Goal: Communication & Community: Share content

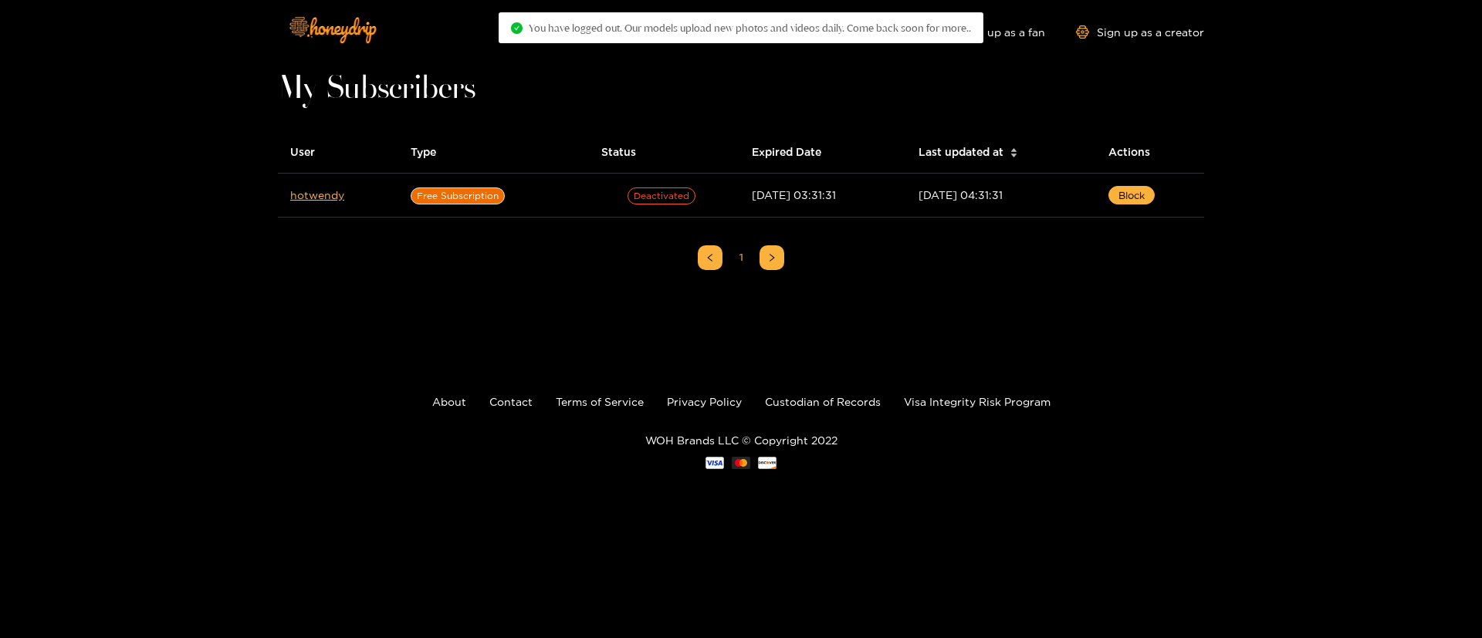
click at [1481, 125] on div "Explore models Video Shorts Login Shop Sign up as a fan Sign up as a creator My…" at bounding box center [741, 258] width 1482 height 516
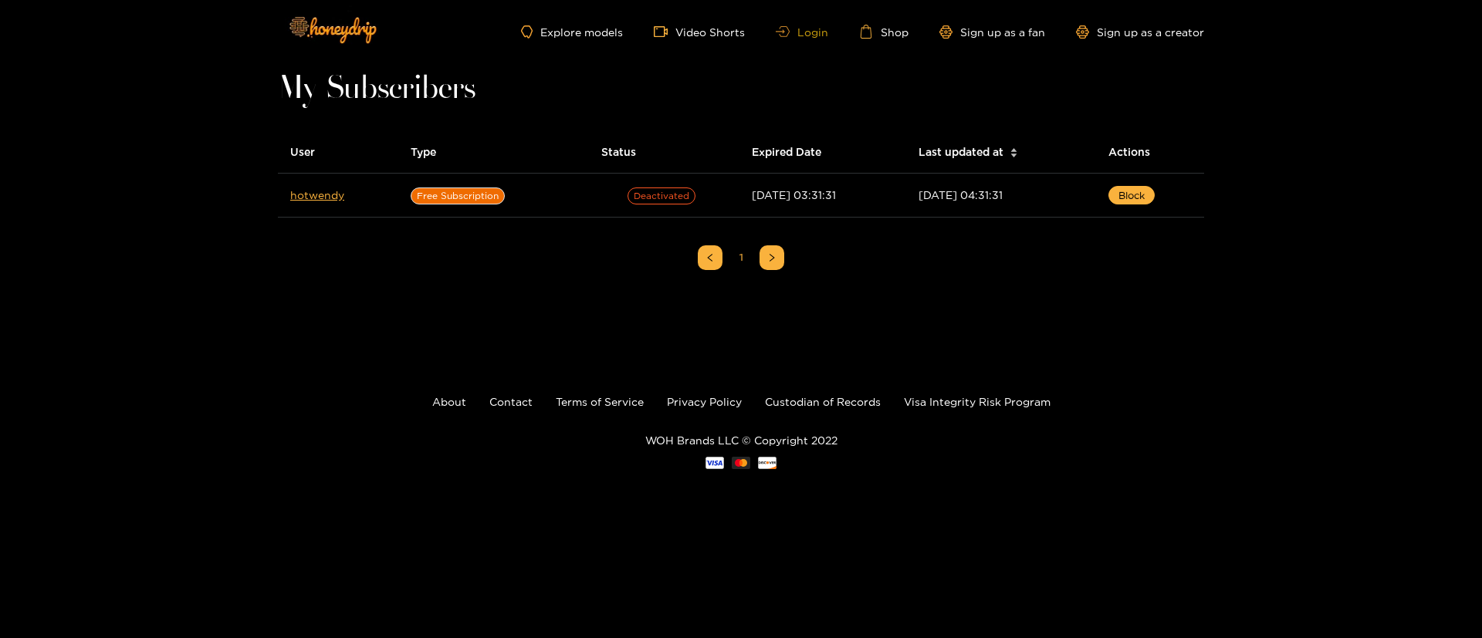
click at [811, 26] on link "Login" at bounding box center [802, 32] width 52 height 12
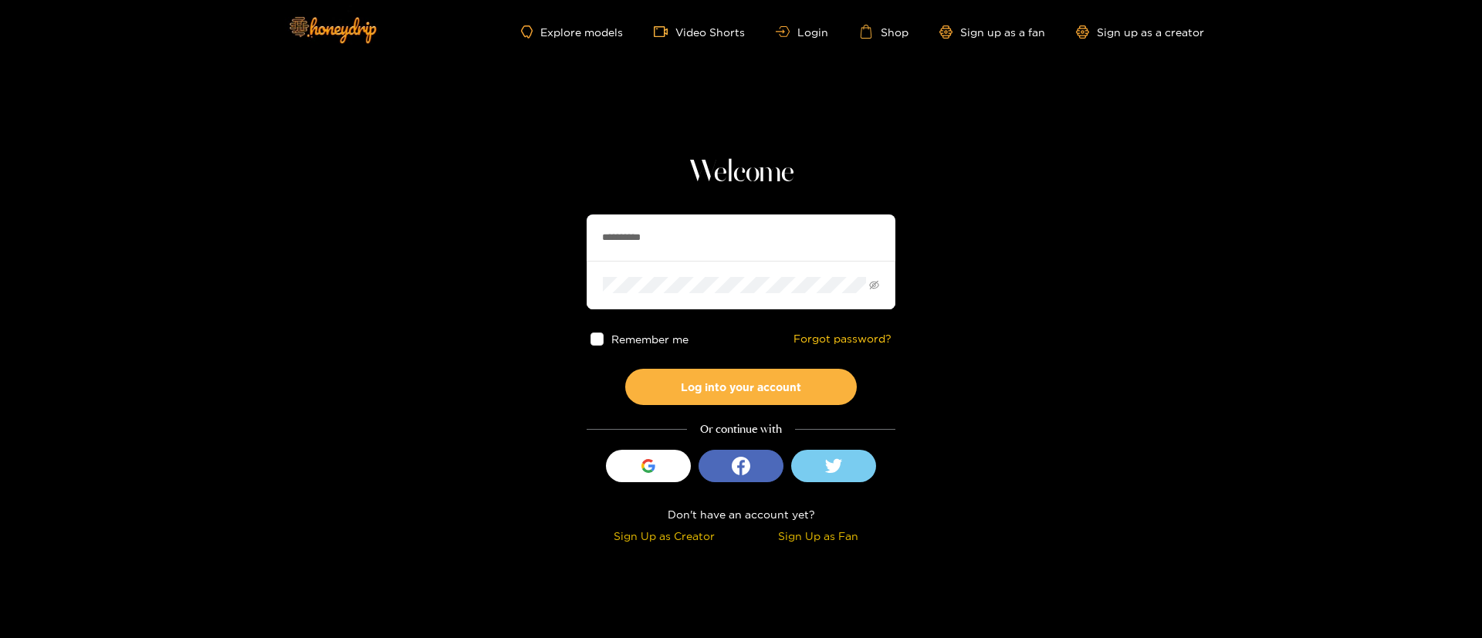
click at [645, 233] on input "**********" at bounding box center [741, 238] width 309 height 46
paste input "text"
type input "*********"
click at [792, 391] on button "Log into your account" at bounding box center [741, 387] width 232 height 36
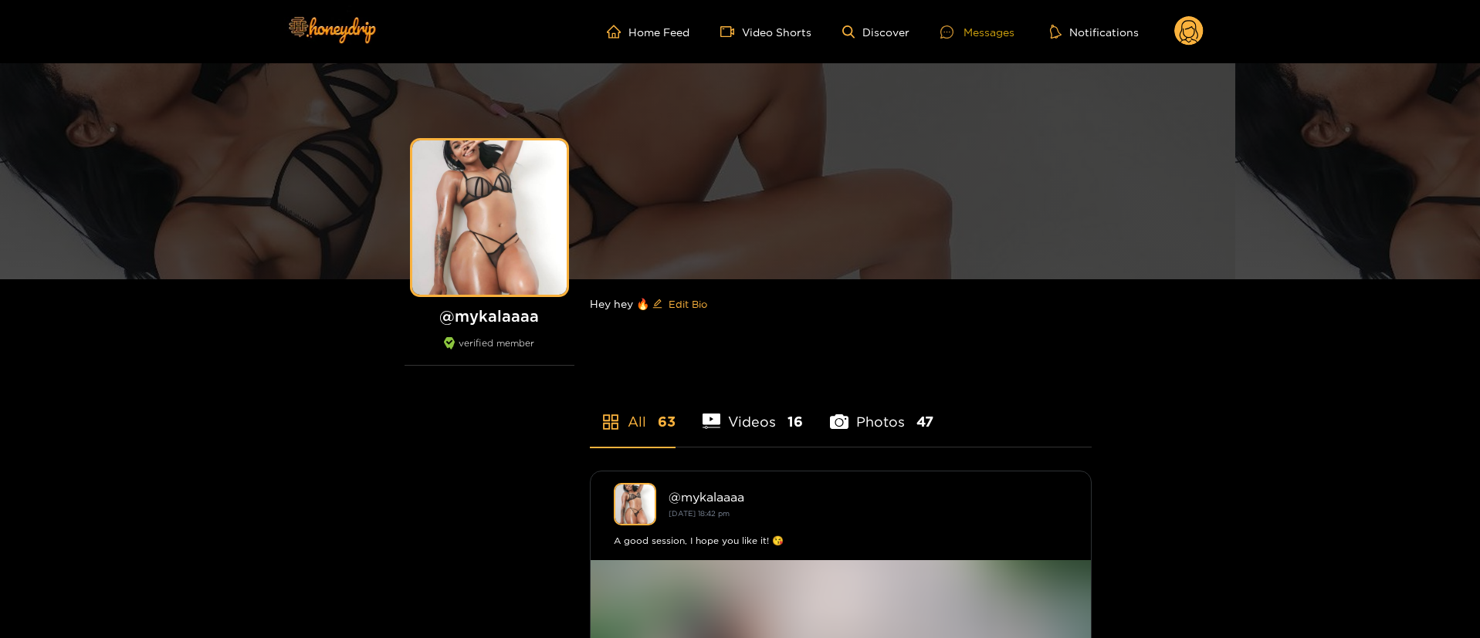
click at [1012, 31] on div "Messages" at bounding box center [977, 32] width 74 height 18
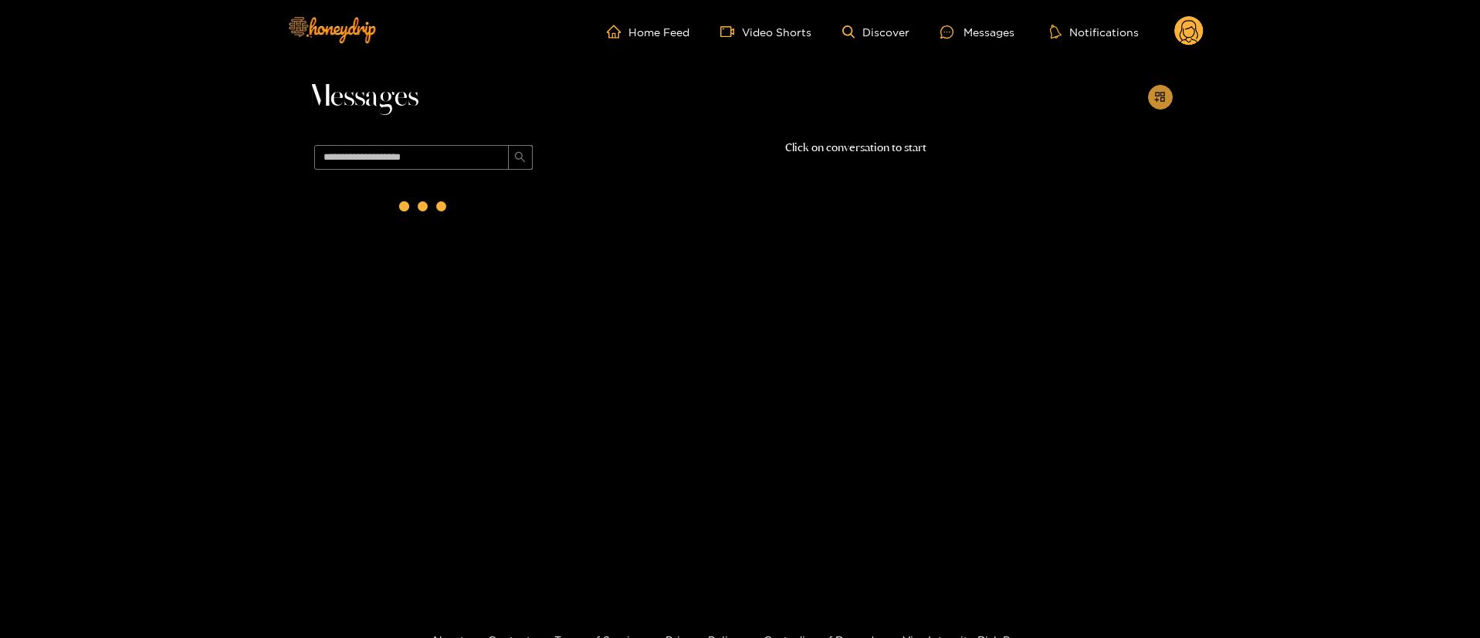
click at [1170, 92] on button "button" at bounding box center [1160, 97] width 25 height 25
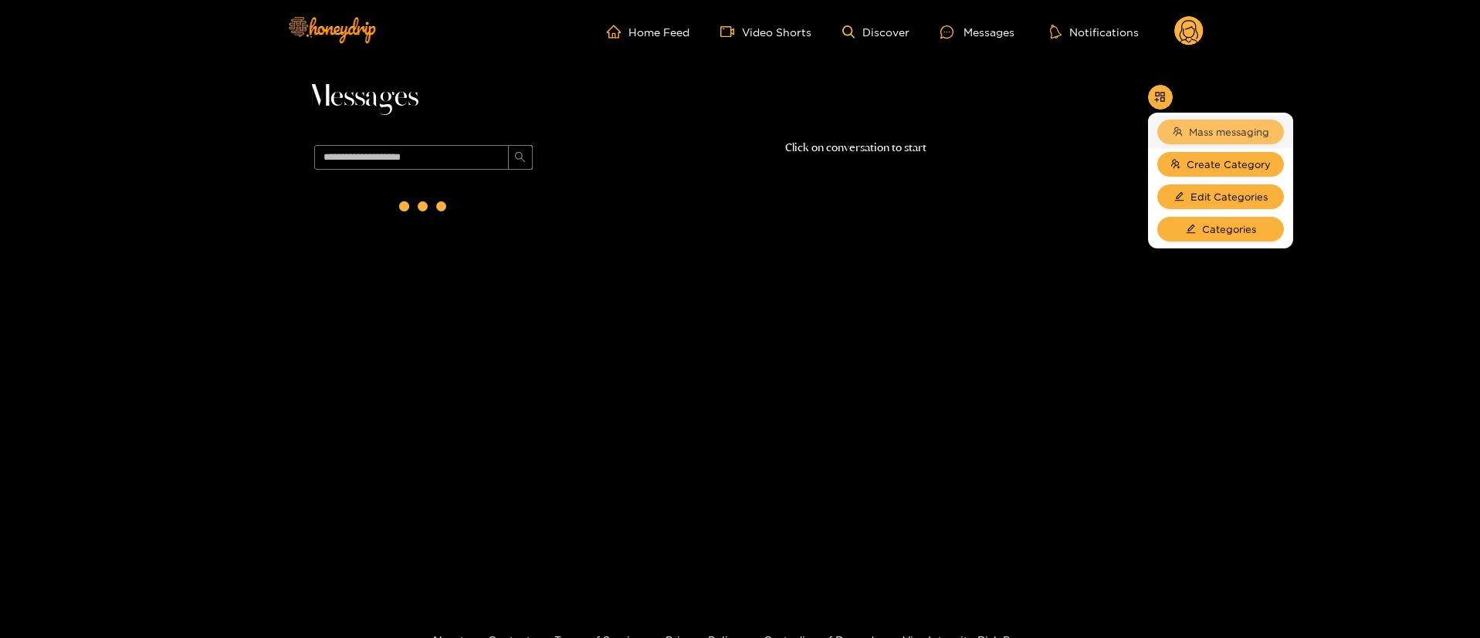
click at [1254, 131] on span "Mass messaging" at bounding box center [1229, 131] width 80 height 15
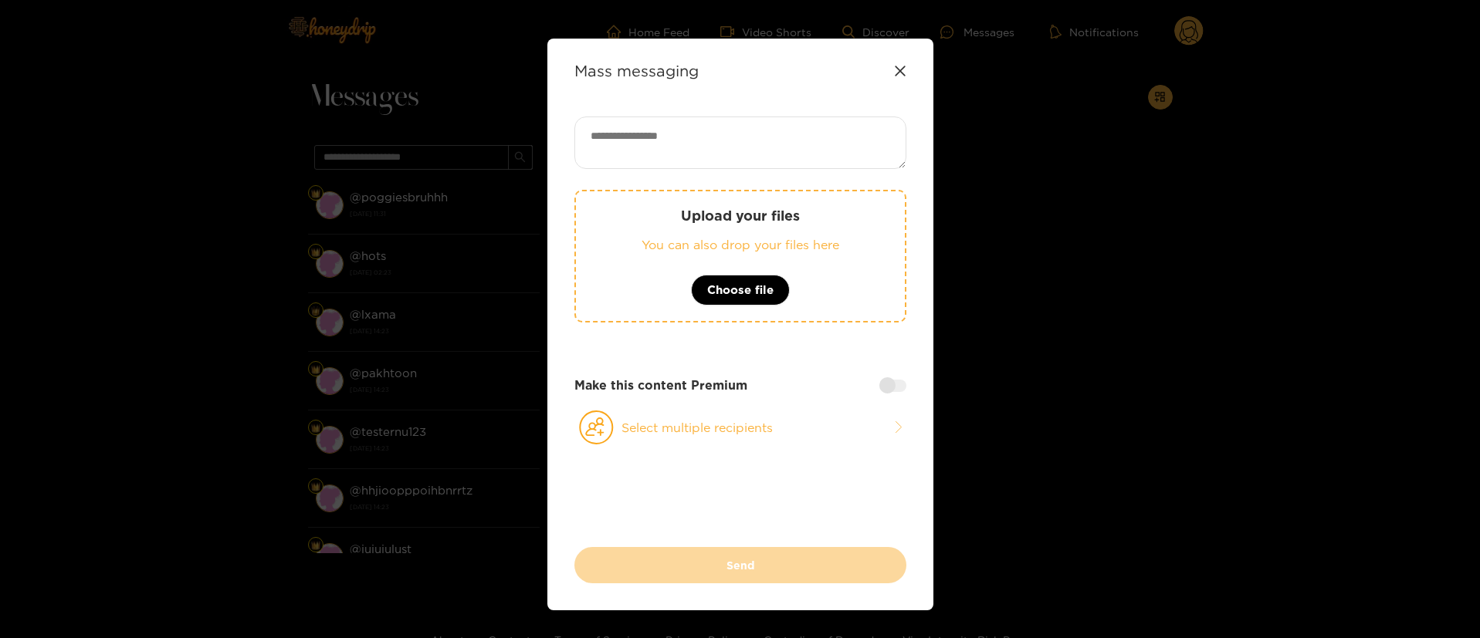
click at [773, 164] on textarea at bounding box center [740, 143] width 332 height 52
paste textarea "**********"
type textarea "**********"
click at [718, 444] on button "Select multiple recipients" at bounding box center [740, 428] width 332 height 36
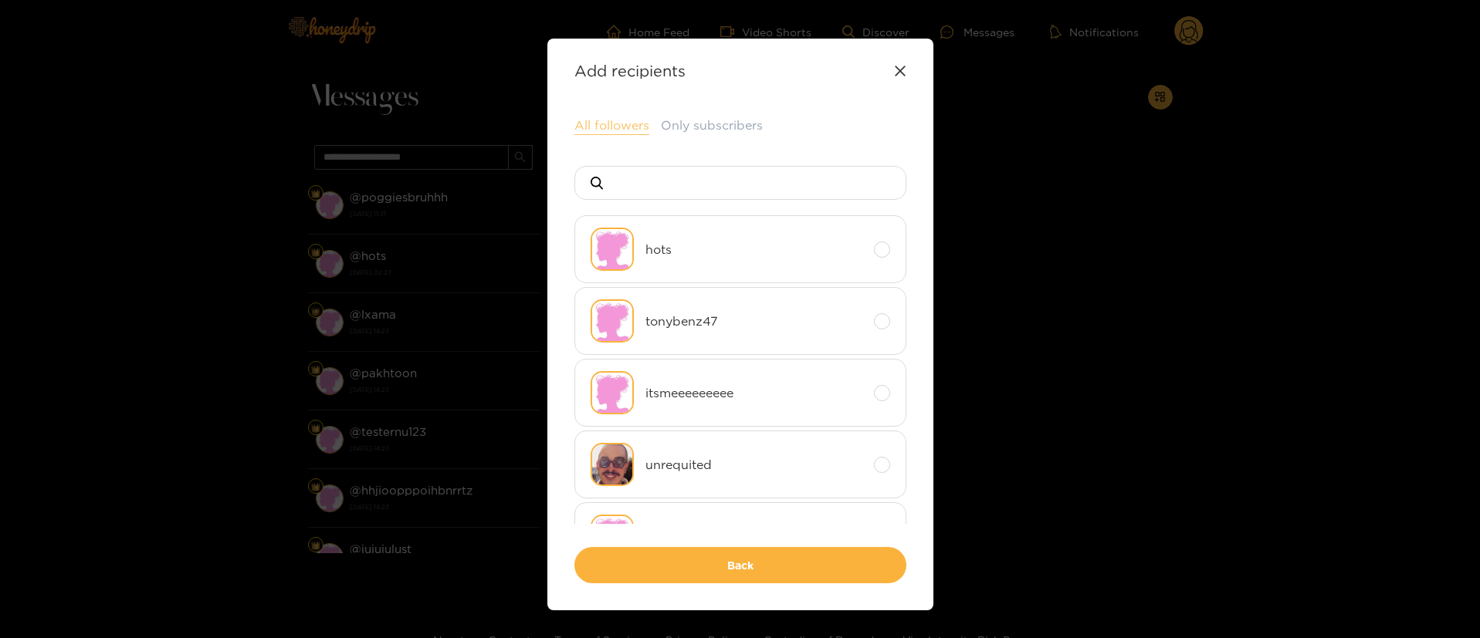
click at [603, 130] on button "All followers" at bounding box center [611, 126] width 75 height 19
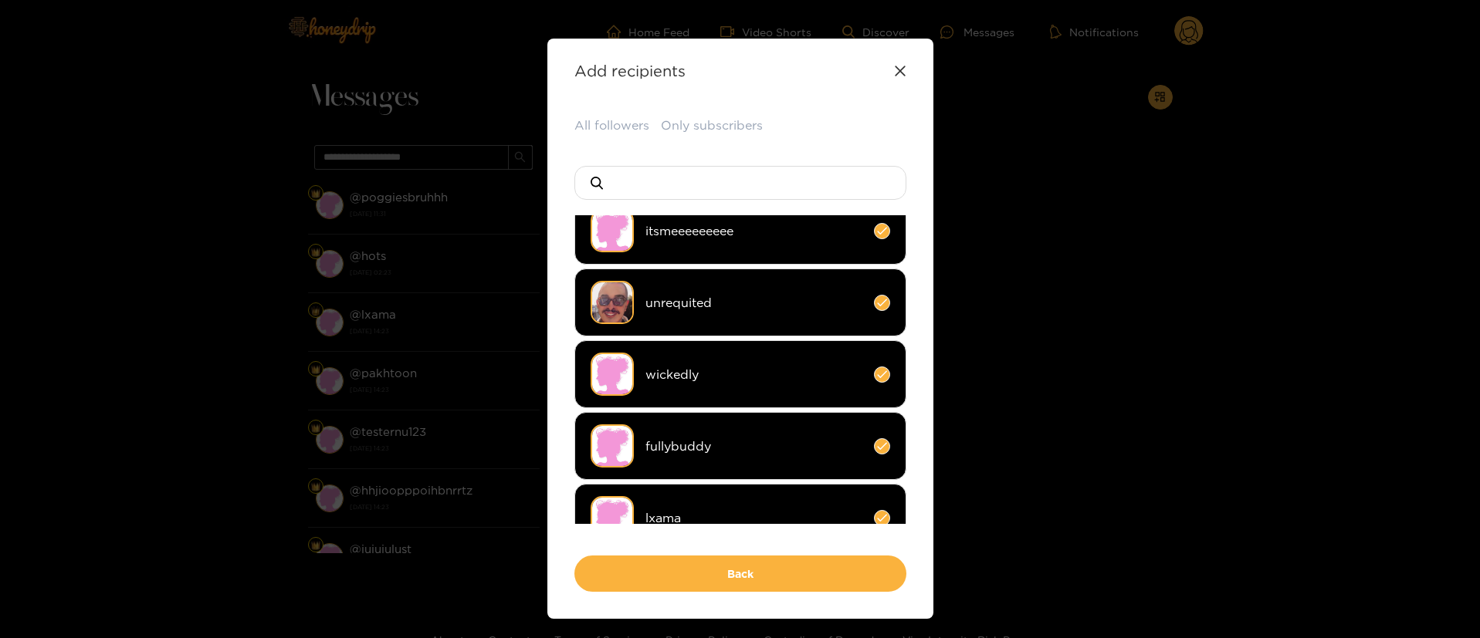
scroll to position [337, 0]
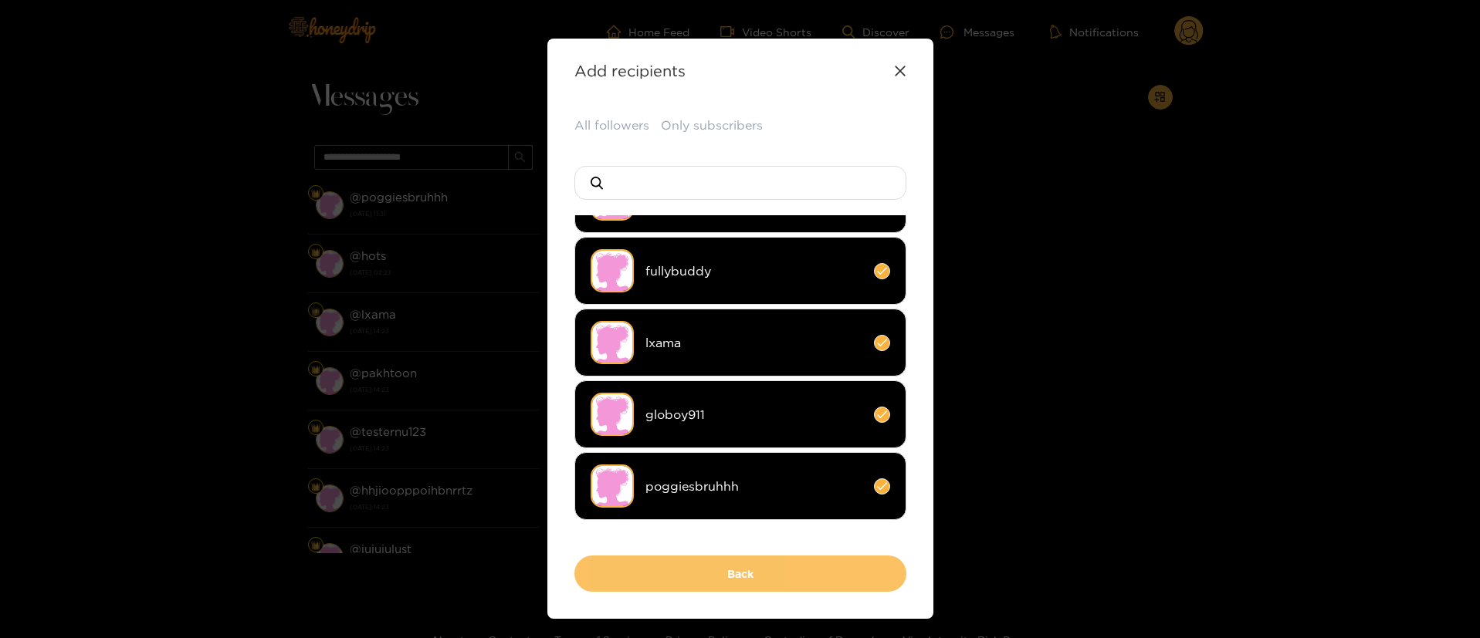
click at [791, 564] on button "Back" at bounding box center [740, 574] width 332 height 36
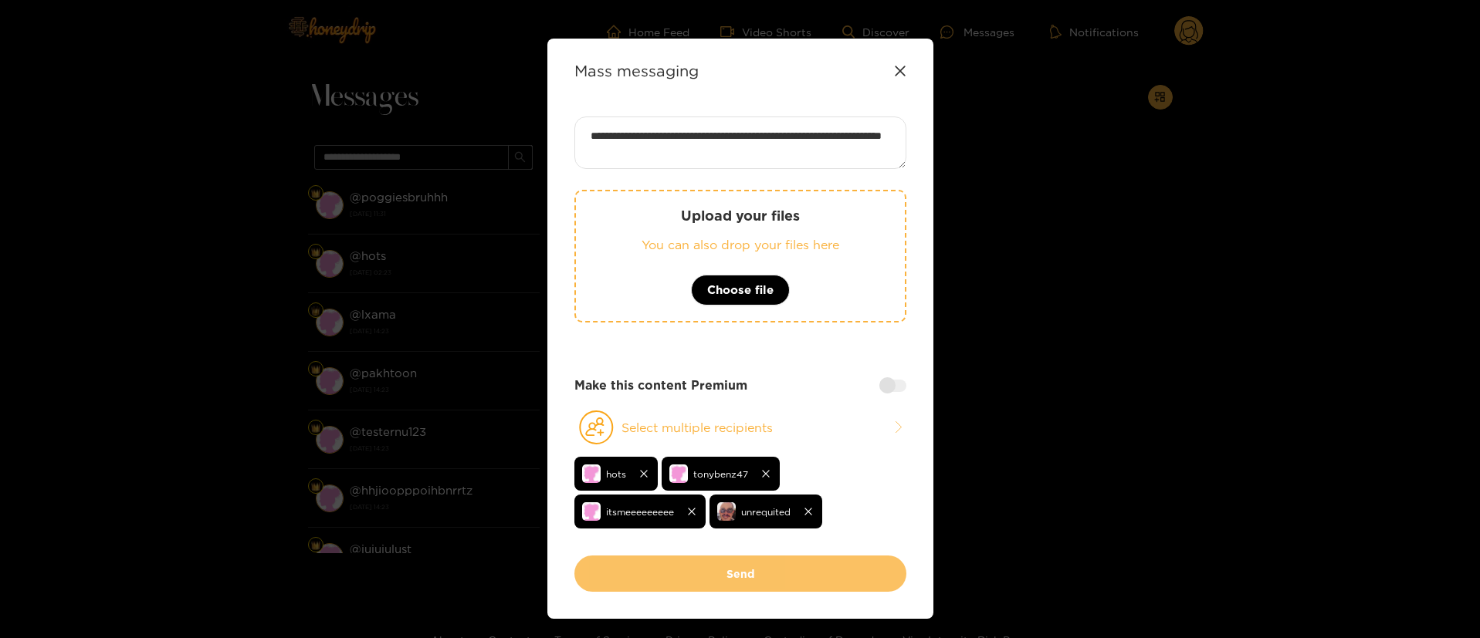
click at [777, 584] on button "Send" at bounding box center [740, 574] width 332 height 36
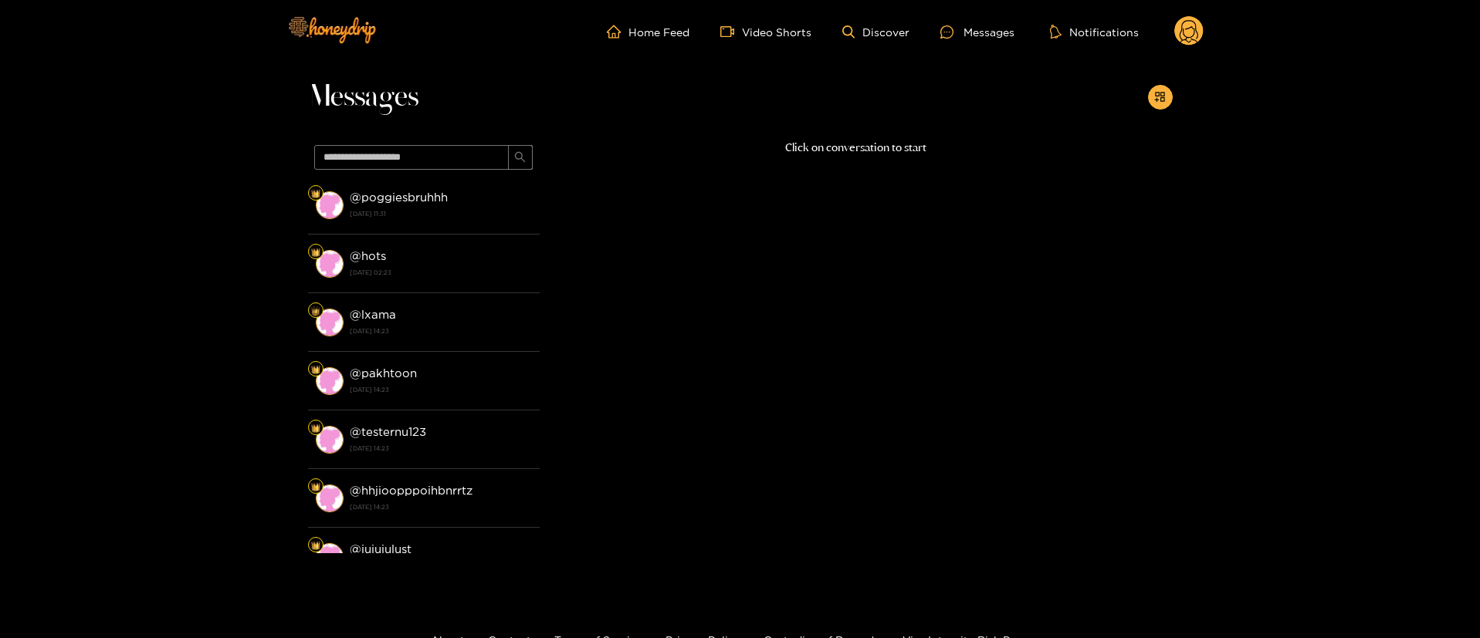
scroll to position [0, 0]
click at [1193, 39] on circle at bounding box center [1188, 30] width 29 height 29
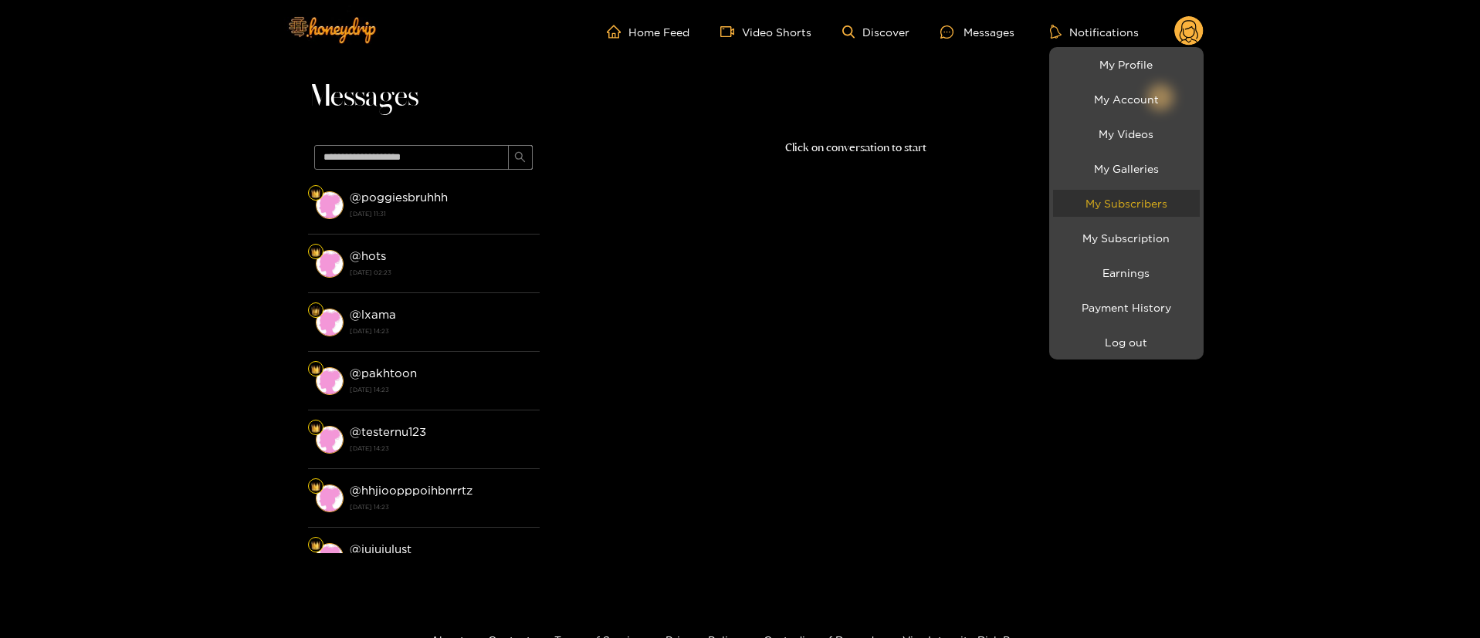
click at [1139, 216] on link "My Subscribers" at bounding box center [1126, 203] width 147 height 27
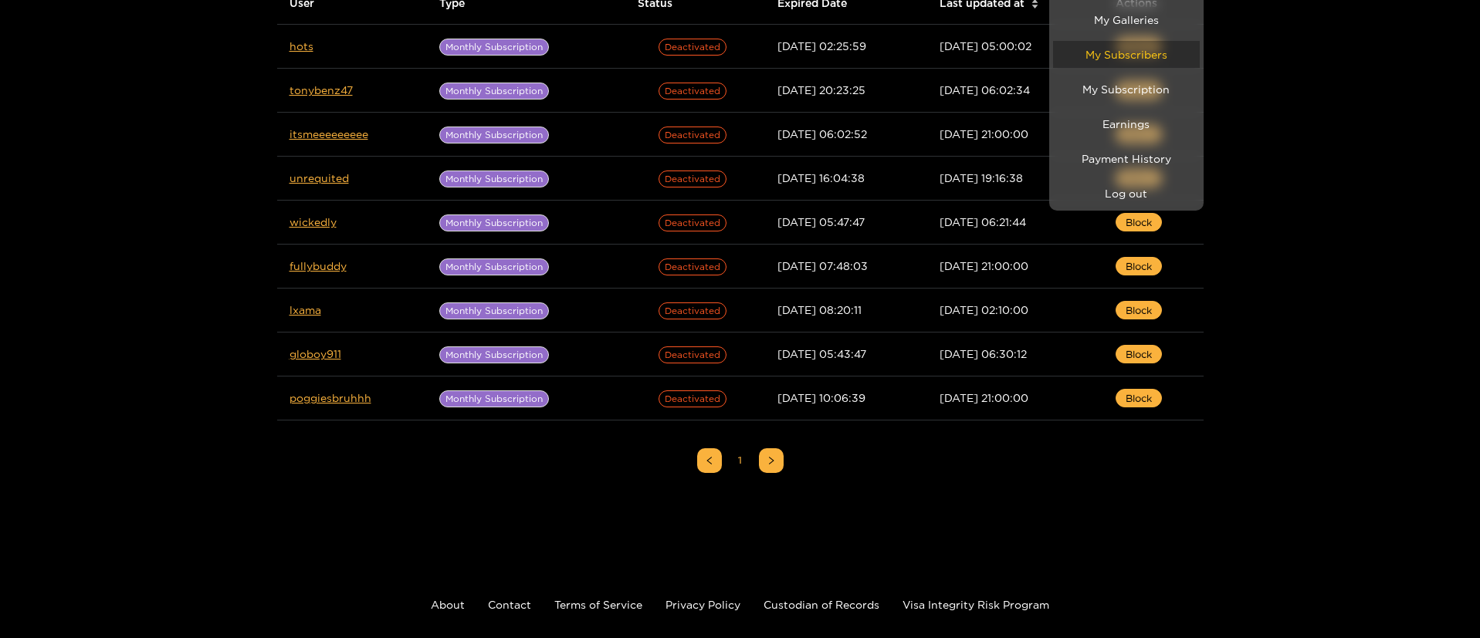
scroll to position [113, 0]
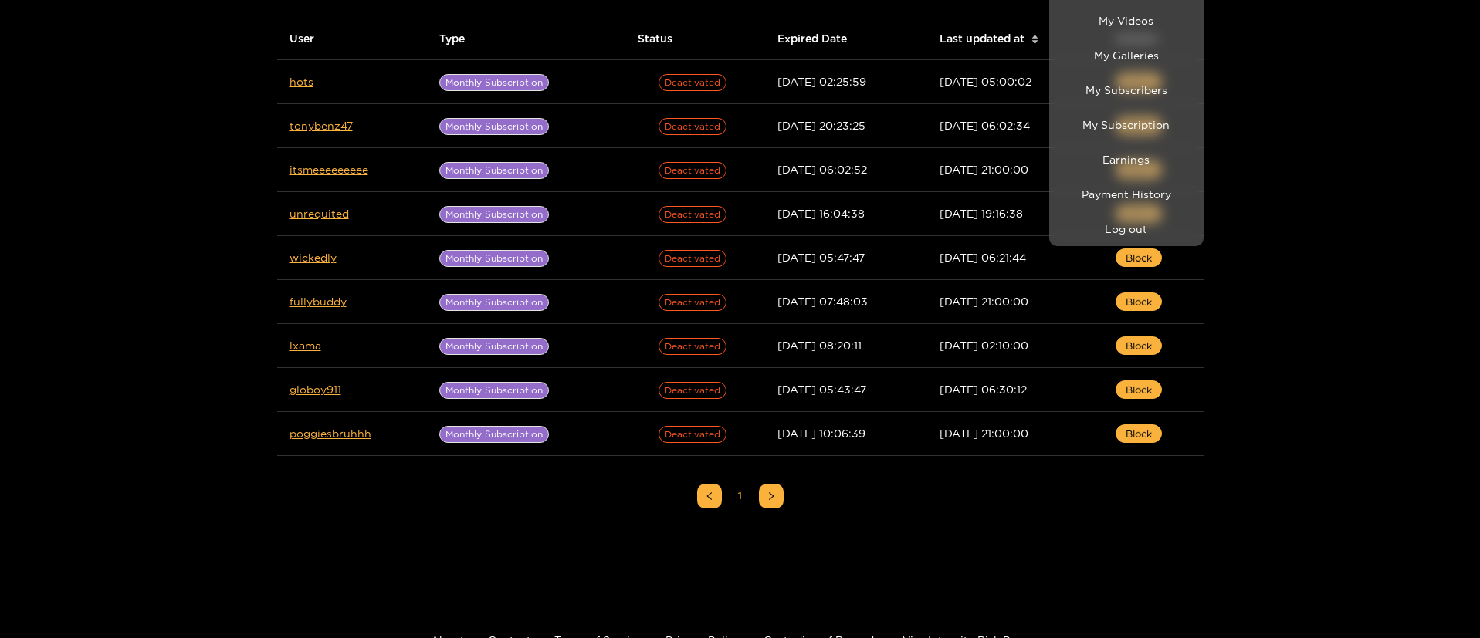
click at [958, 537] on div at bounding box center [740, 319] width 1480 height 638
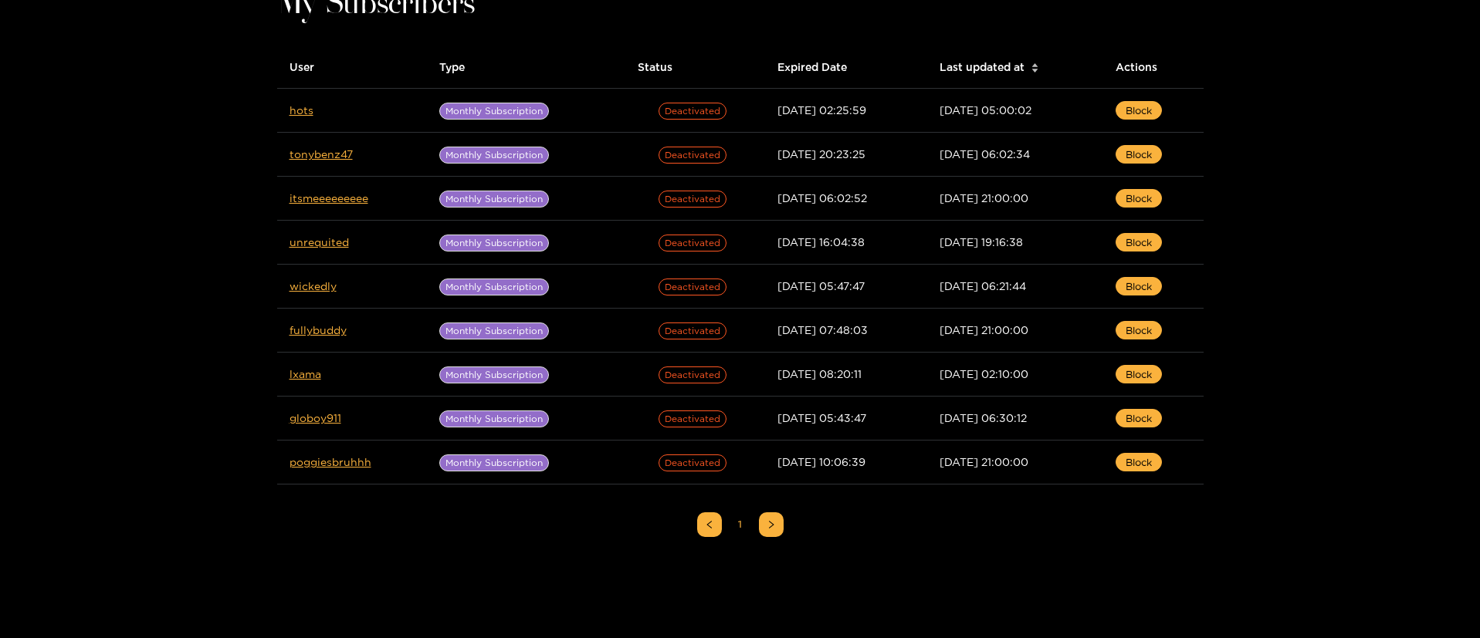
scroll to position [0, 0]
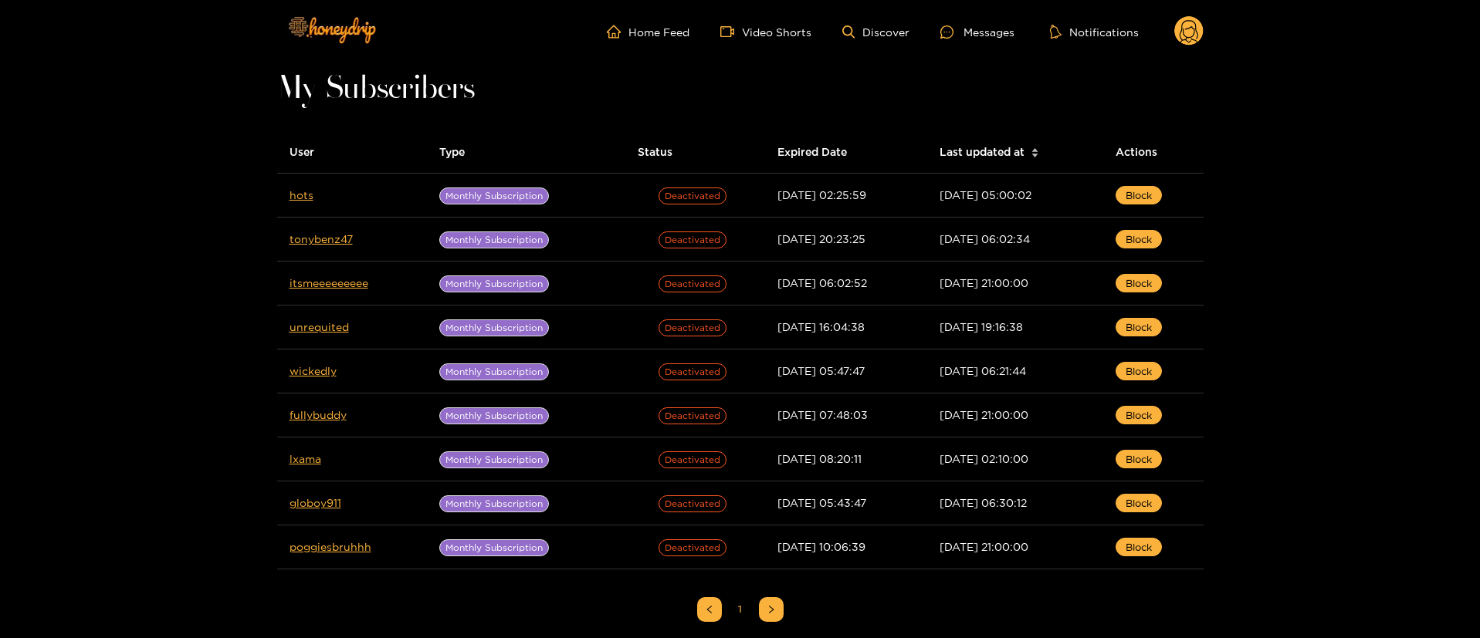
click at [1195, 24] on icon at bounding box center [1189, 33] width 19 height 27
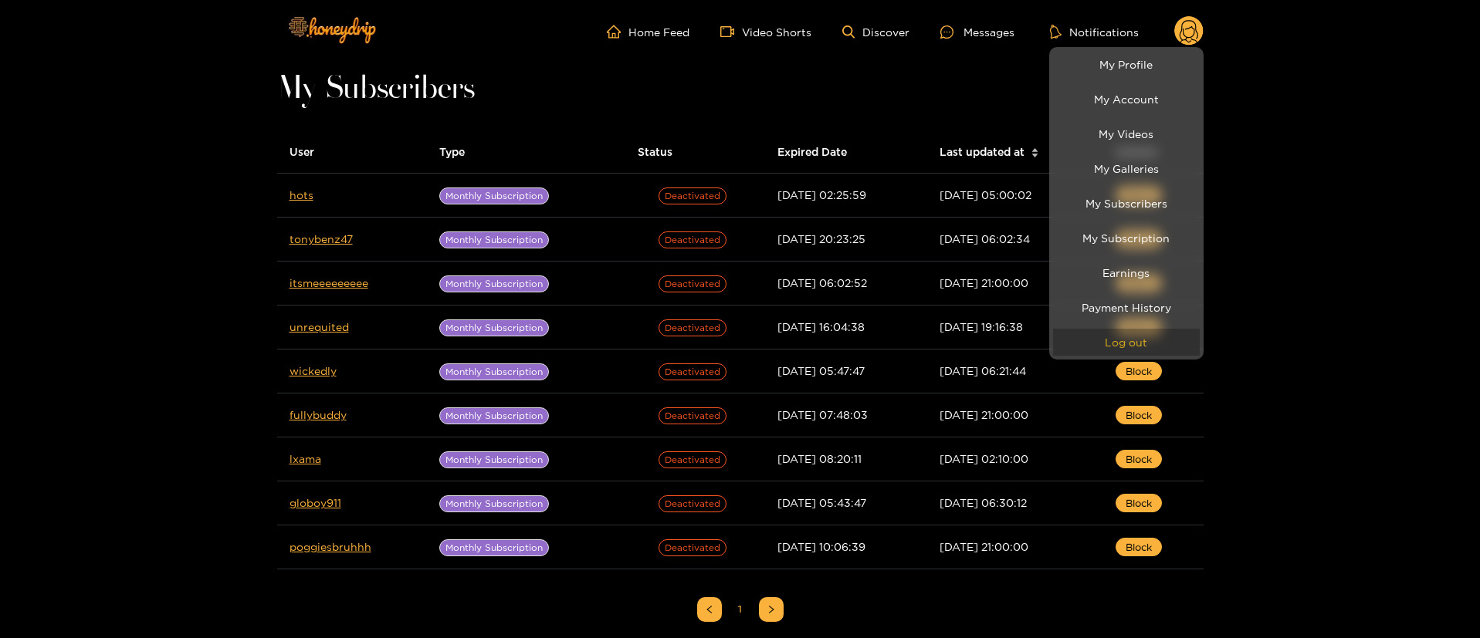
click at [1136, 338] on button "Log out" at bounding box center [1126, 342] width 147 height 27
